Goal: Navigation & Orientation: Understand site structure

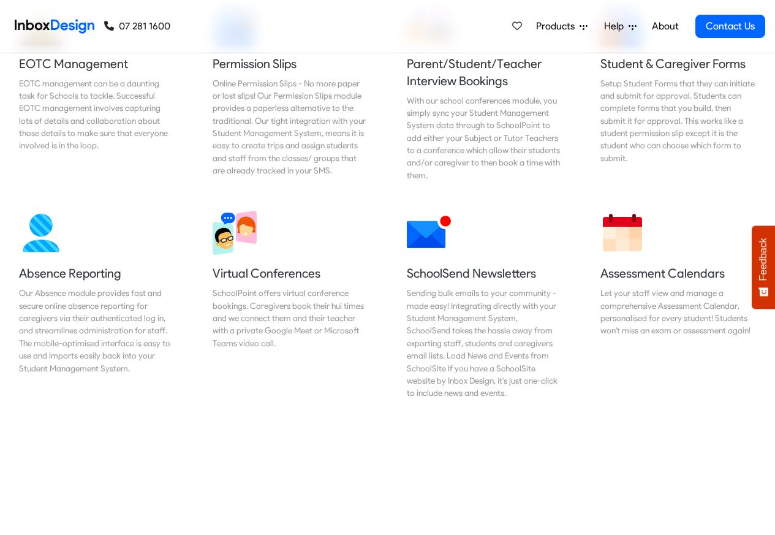
scroll to position [884, 0]
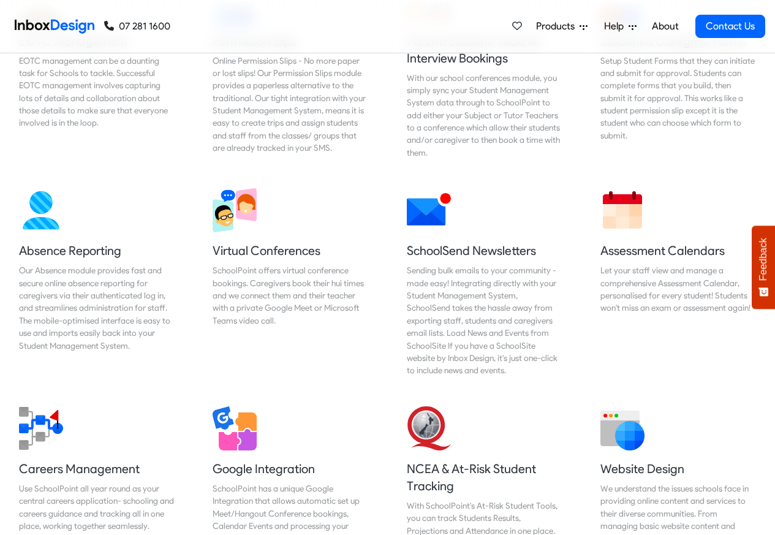
click at [552, 26] on span "Products" at bounding box center [558, 26] width 44 height 15
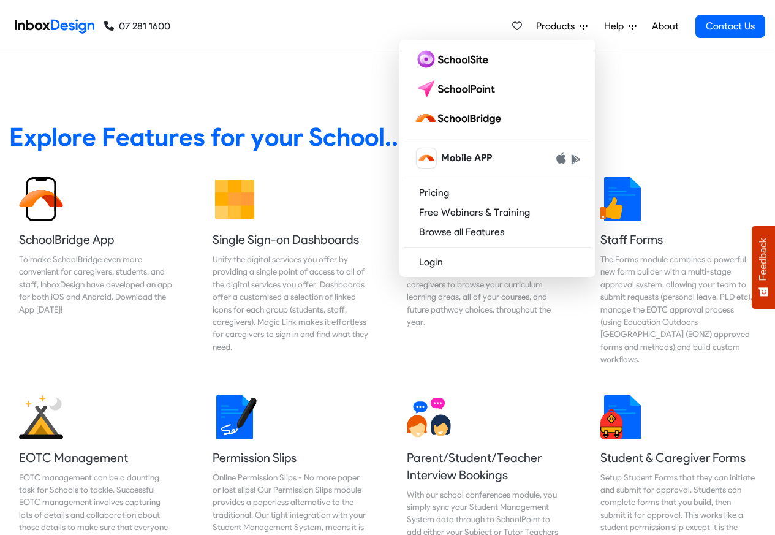
scroll to position [936, 0]
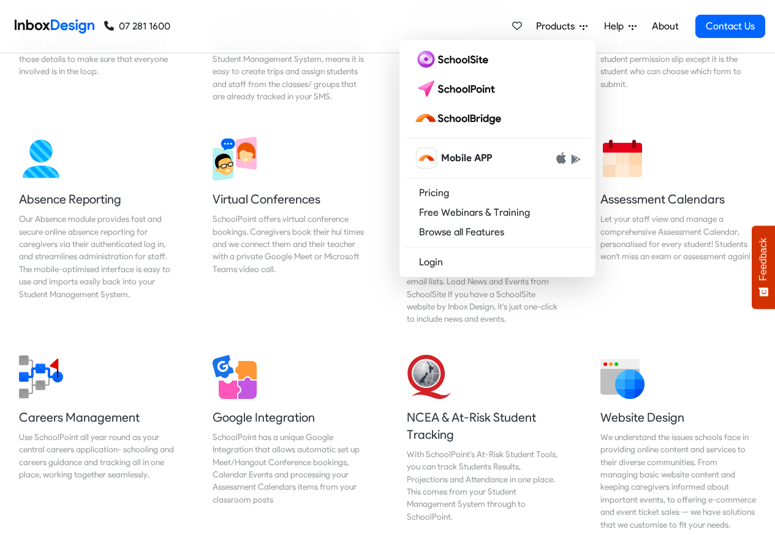
click at [562, 26] on span "Products" at bounding box center [558, 26] width 44 height 15
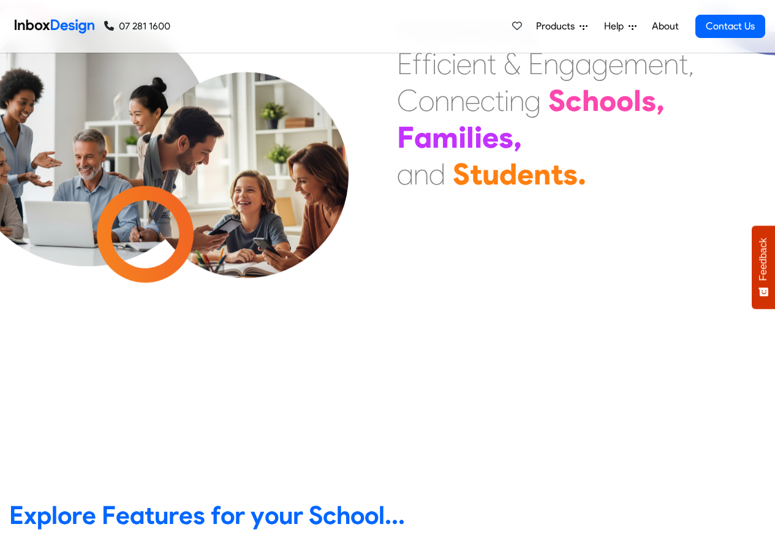
scroll to position [0, 0]
